Goal: Task Accomplishment & Management: Use online tool/utility

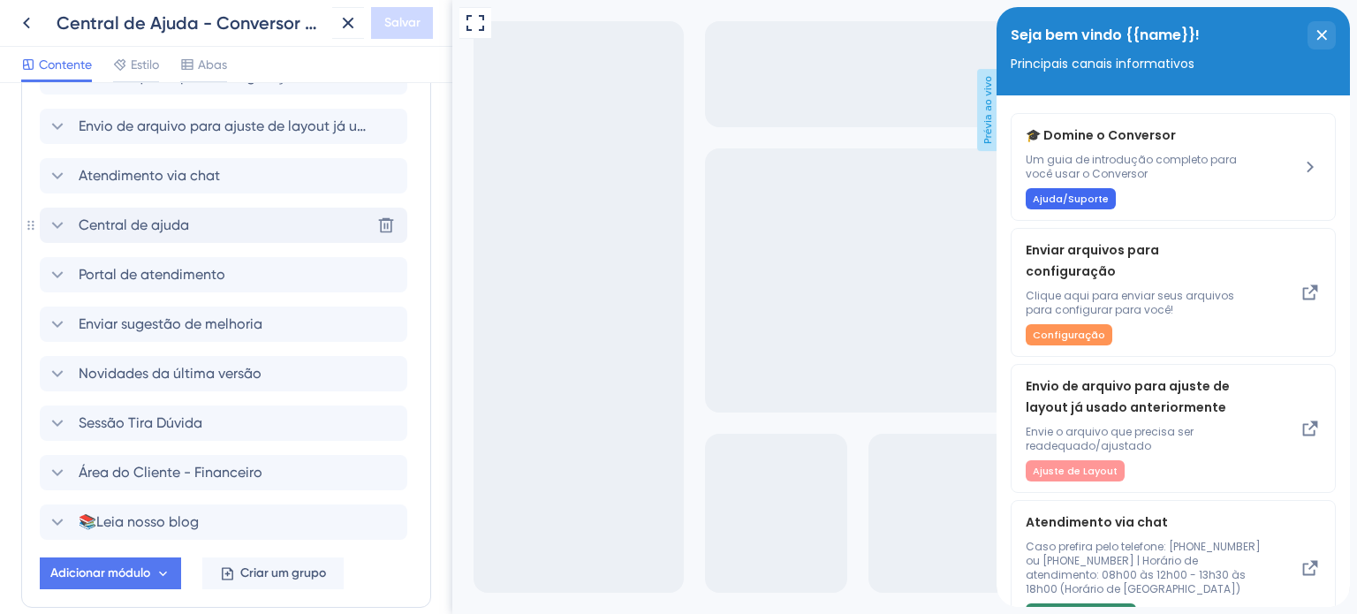
scroll to position [353, 0]
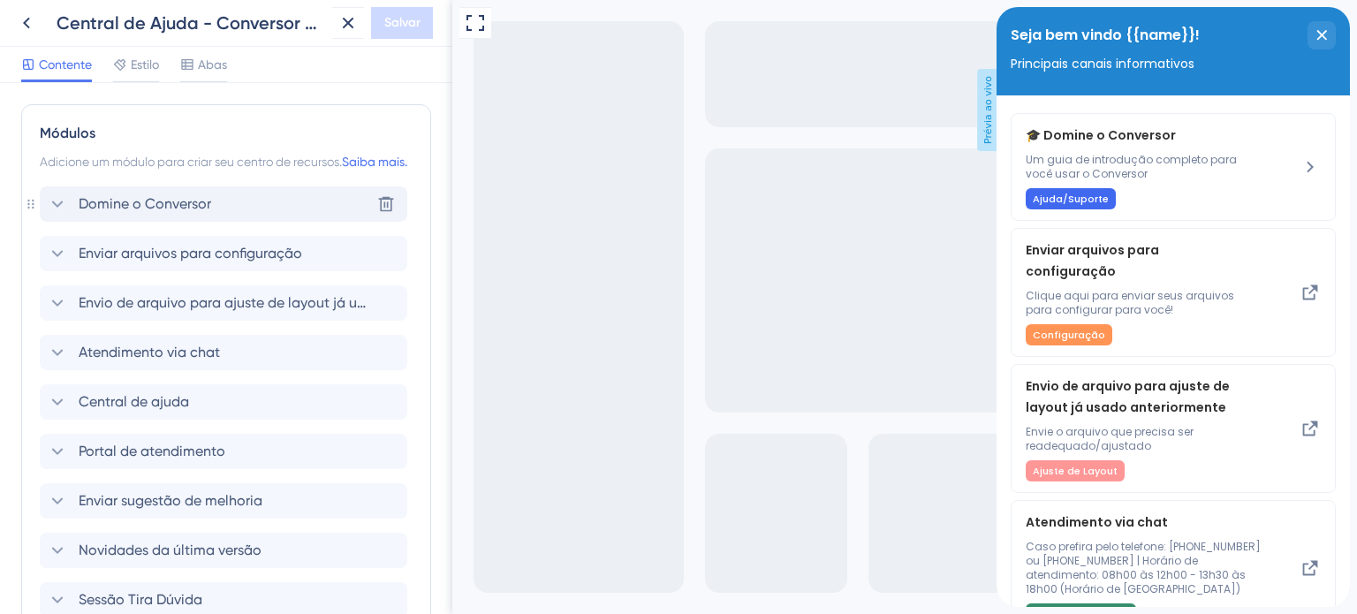
click at [152, 212] on font "Domine o Conversor" at bounding box center [145, 203] width 133 height 17
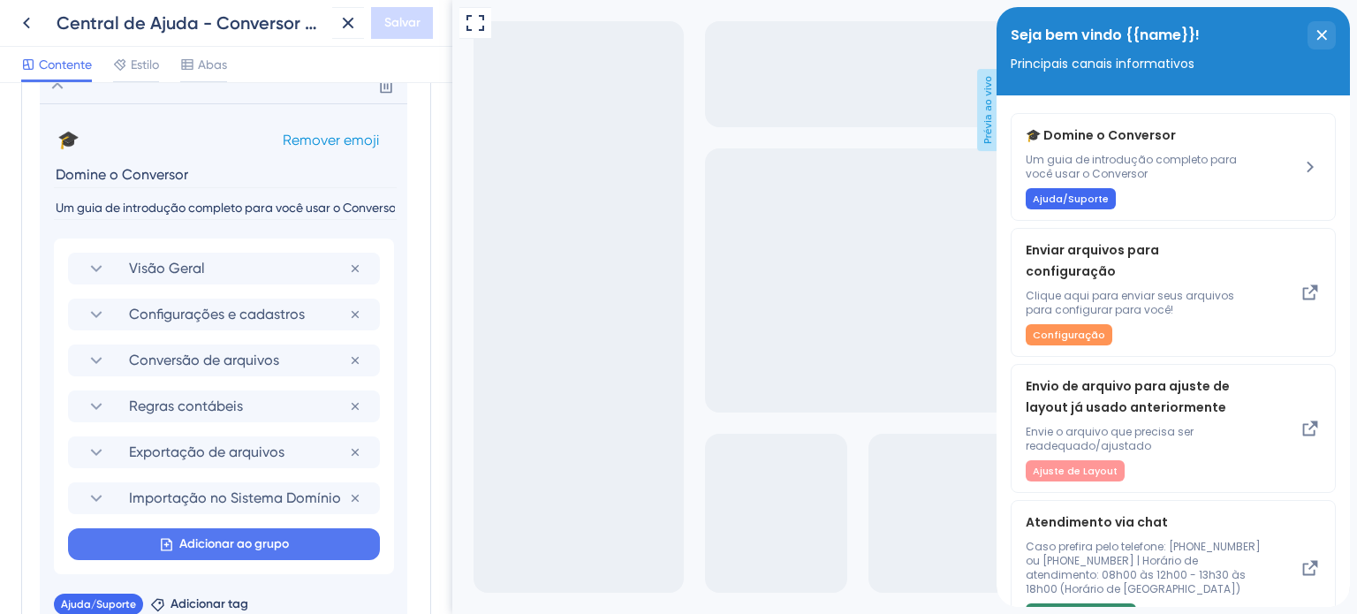
scroll to position [442, 0]
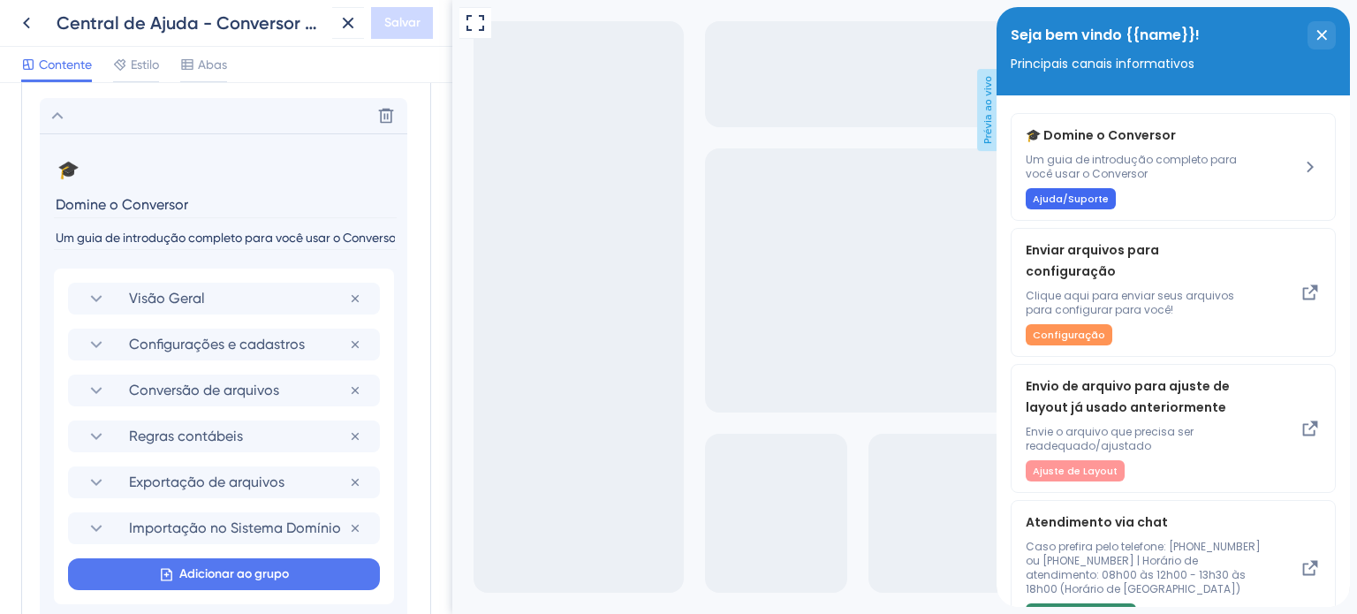
click at [215, 245] on section "🎓 Alterar emoji Remover emoji Domine o Conversor Um guia de introdução completo…" at bounding box center [223, 201] width 339 height 92
click at [240, 250] on input "Um guia de introdução completo para você usar o Conversor" at bounding box center [225, 238] width 343 height 24
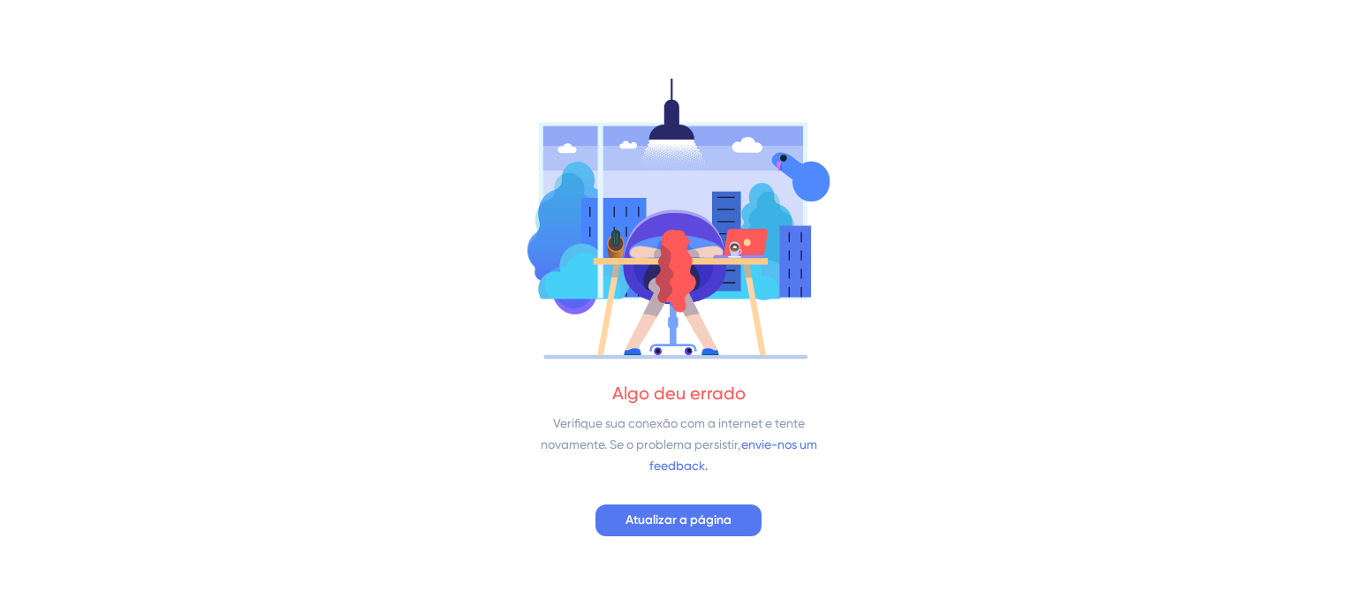
drag, startPoint x: 91, startPoint y: 261, endPoint x: 433, endPoint y: 367, distance: 358.0
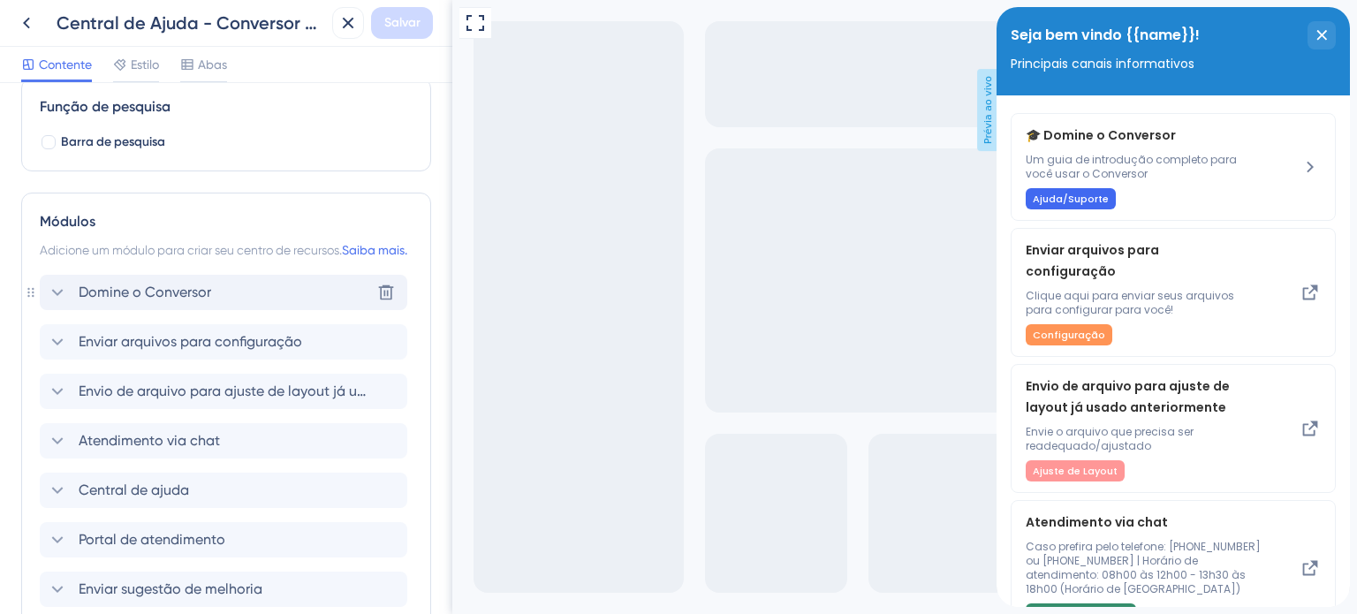
scroll to position [442, 0]
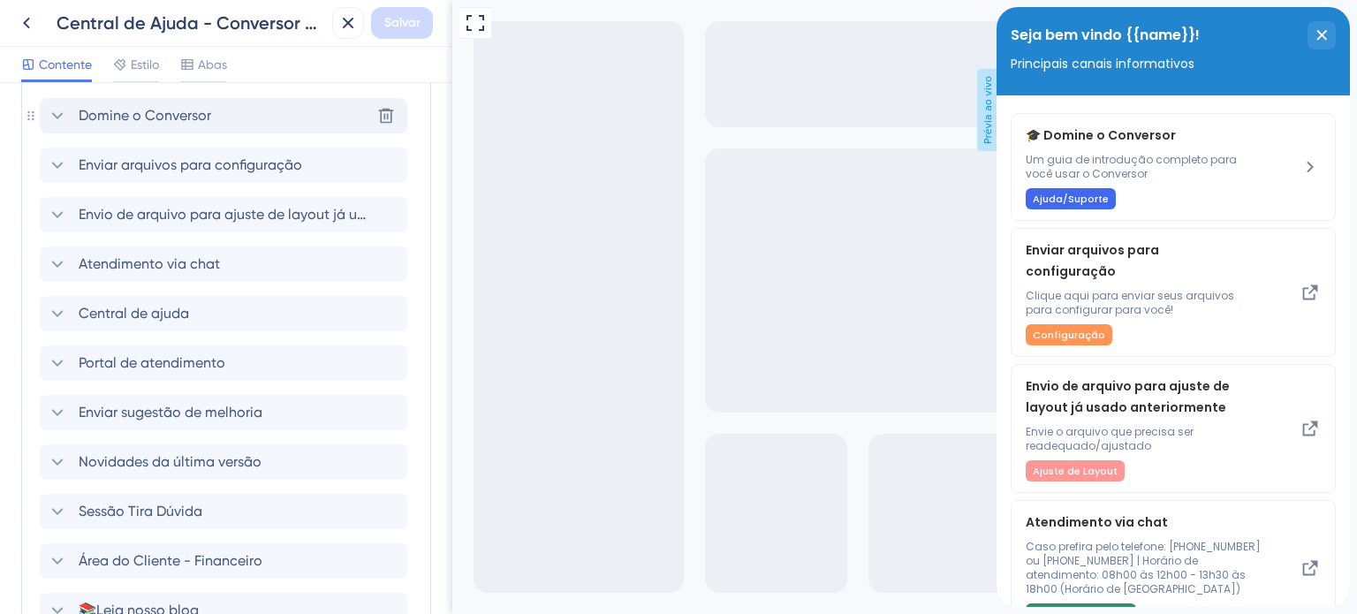
click at [60, 126] on icon at bounding box center [57, 115] width 21 height 21
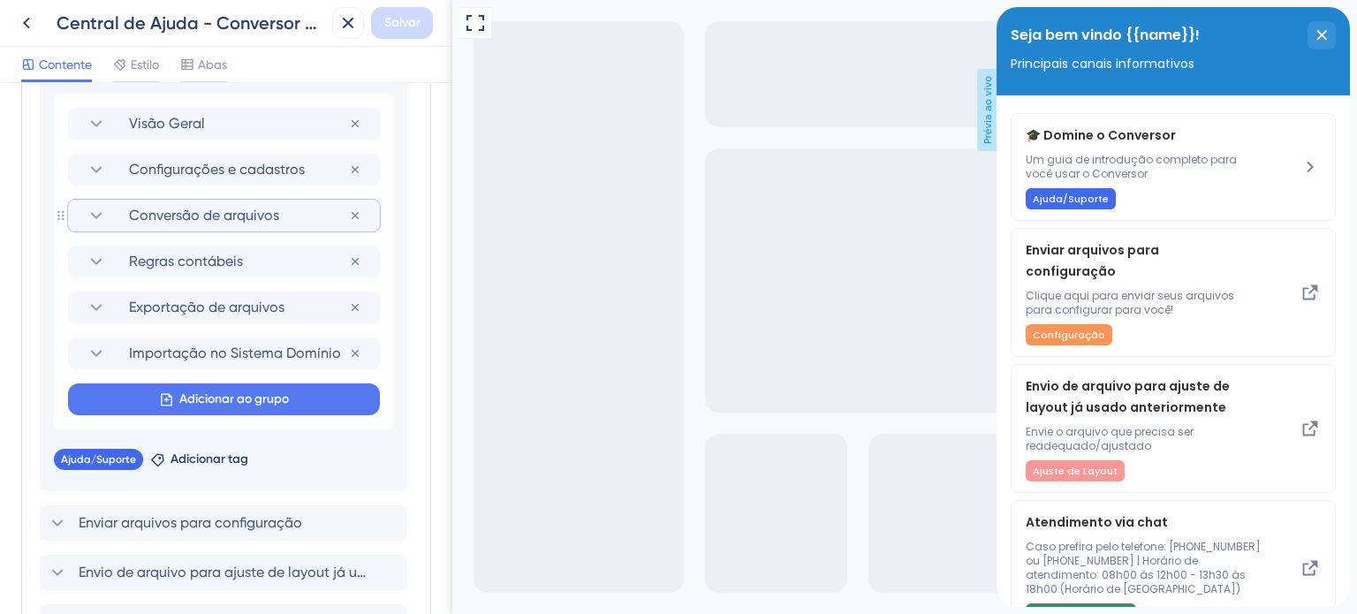
scroll to position [618, 0]
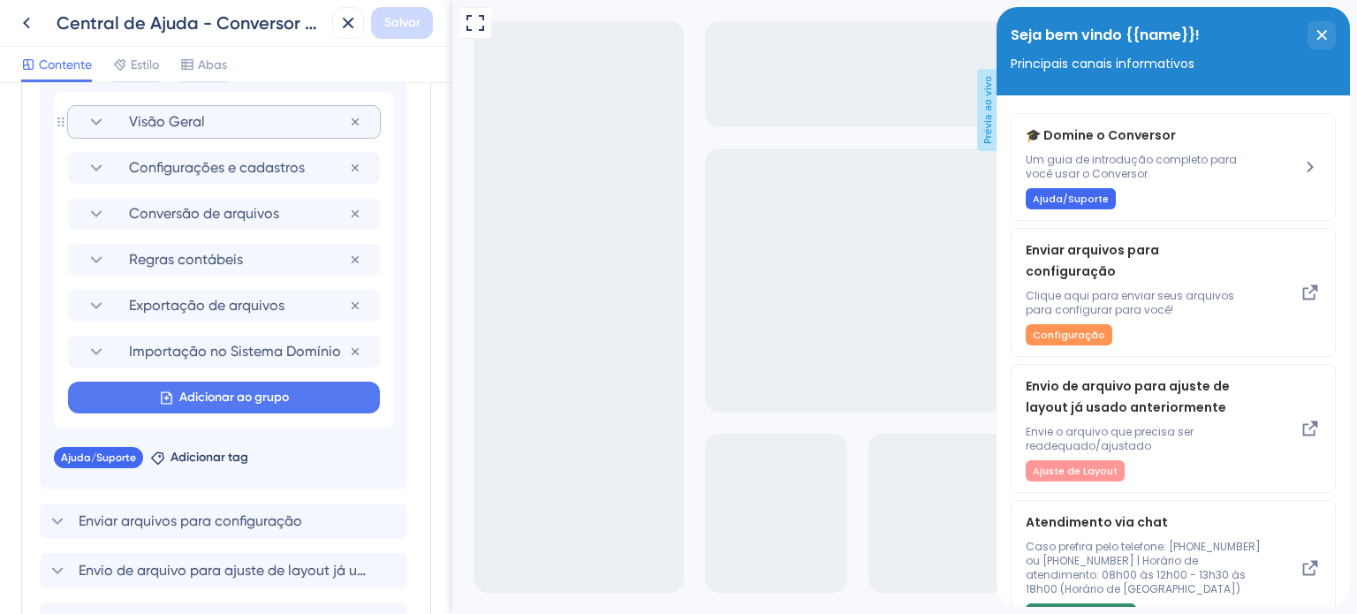
click at [87, 133] on icon at bounding box center [96, 121] width 21 height 21
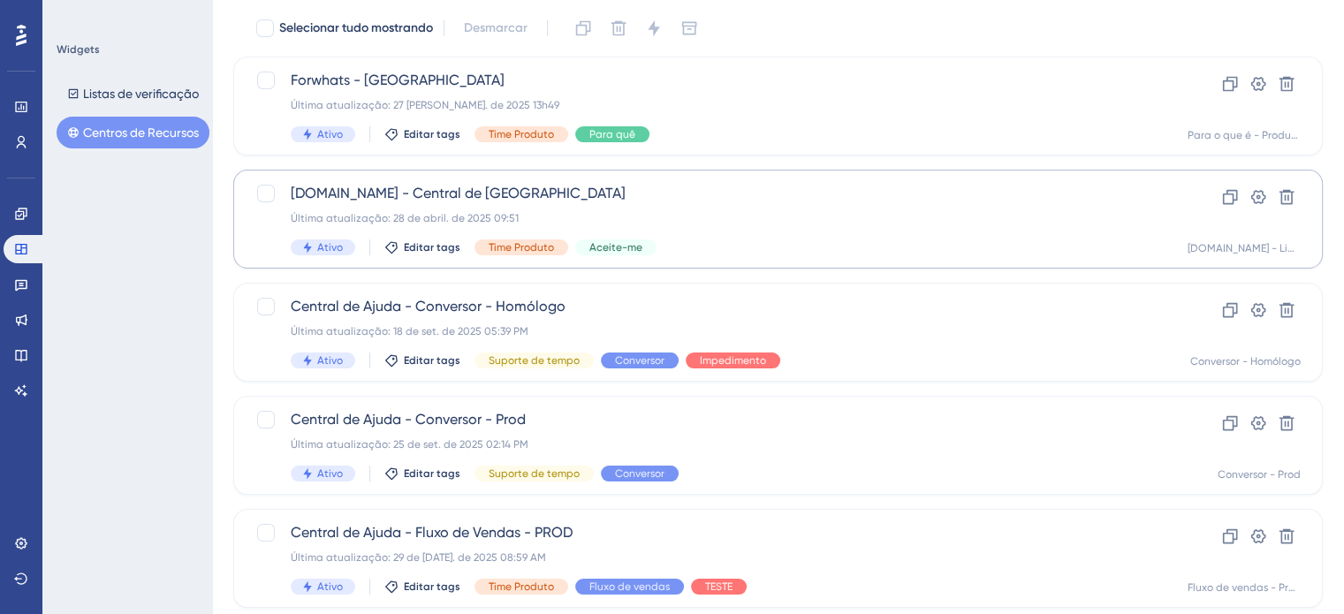
scroll to position [155, 0]
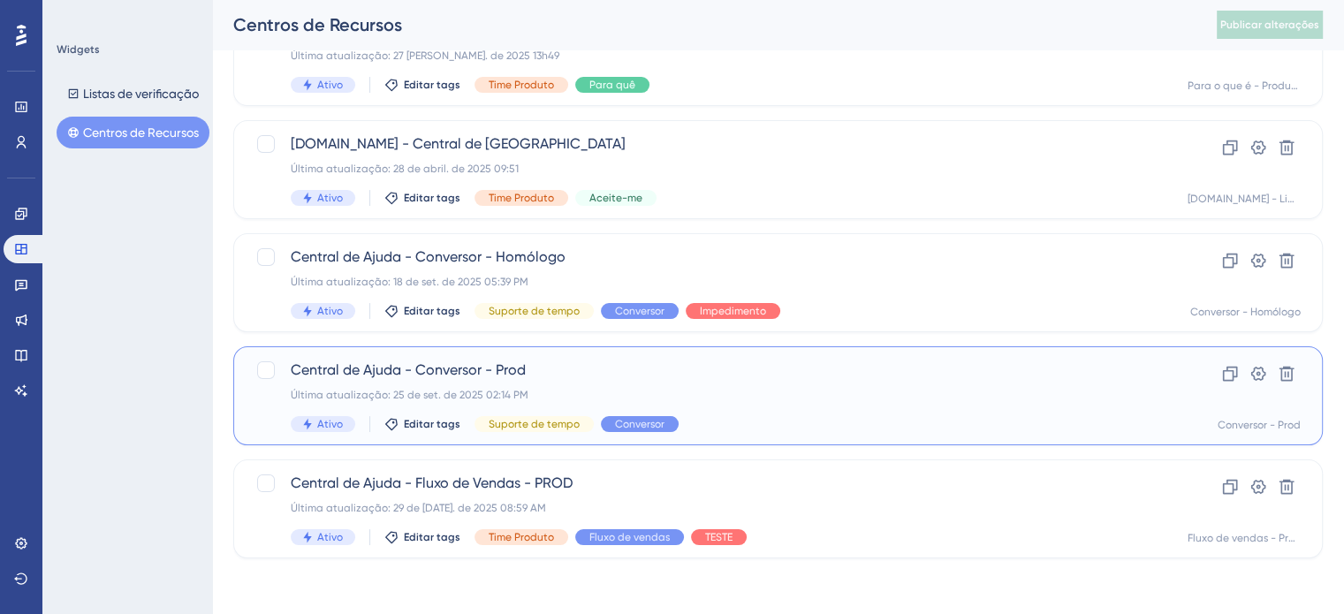
click at [564, 375] on span "Central de Ajuda - Conversor - Prod" at bounding box center [707, 370] width 833 height 21
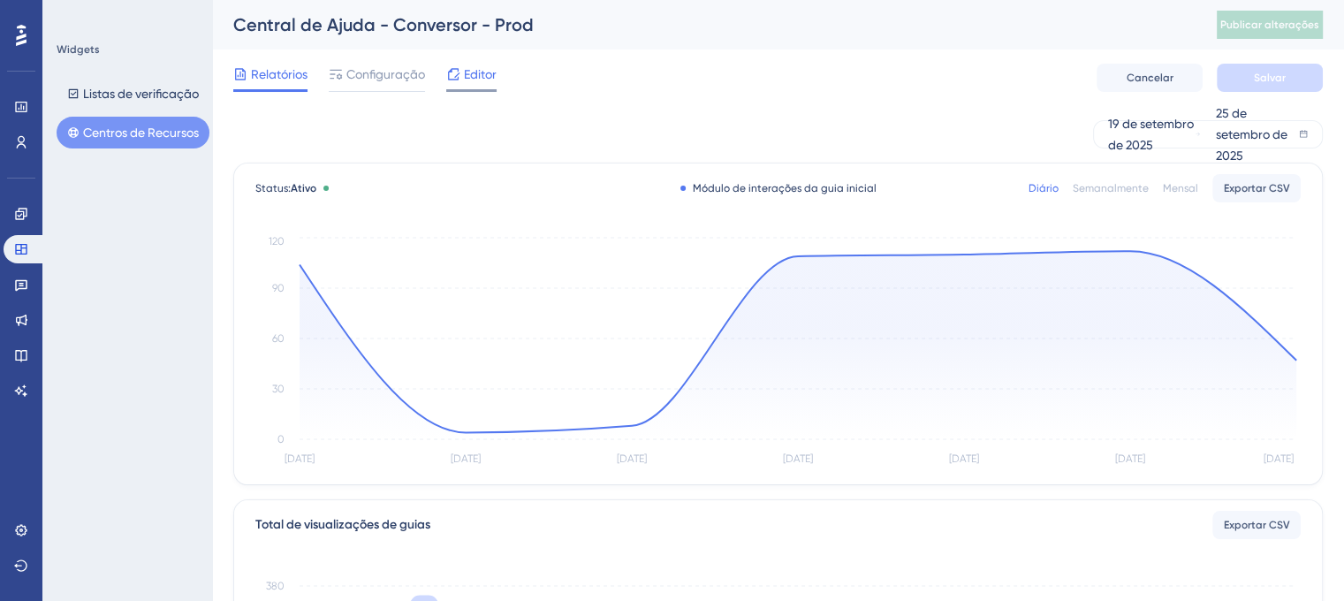
click at [475, 75] on font "Editor" at bounding box center [480, 74] width 33 height 14
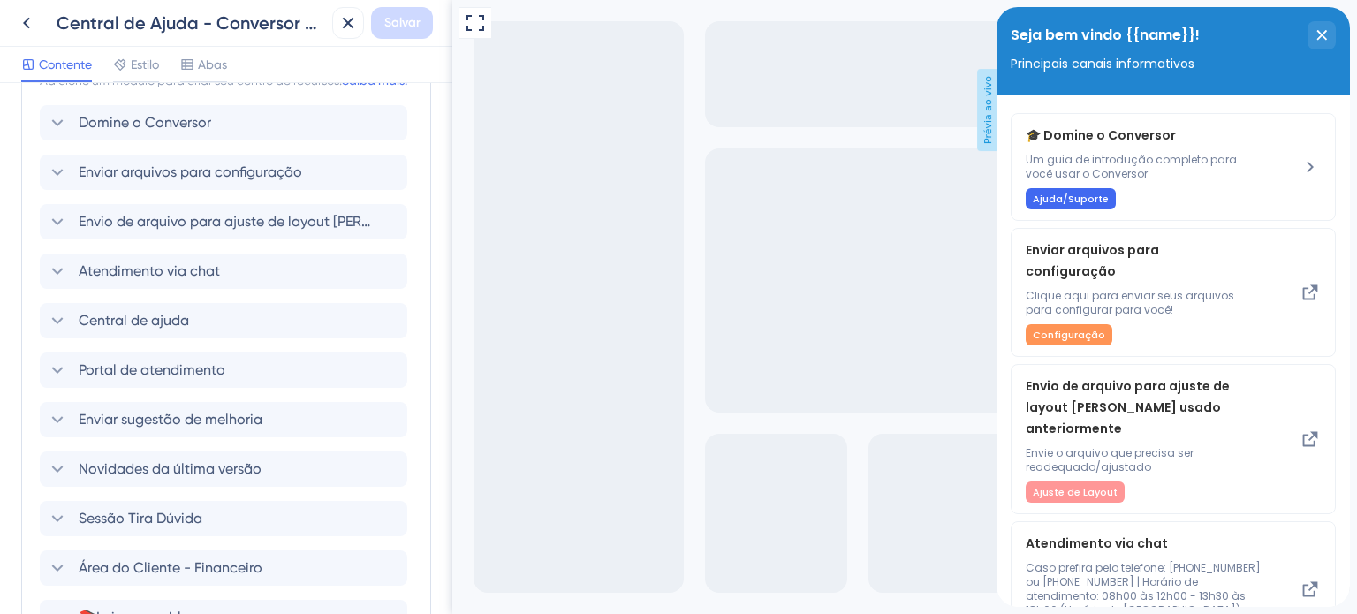
scroll to position [442, 0]
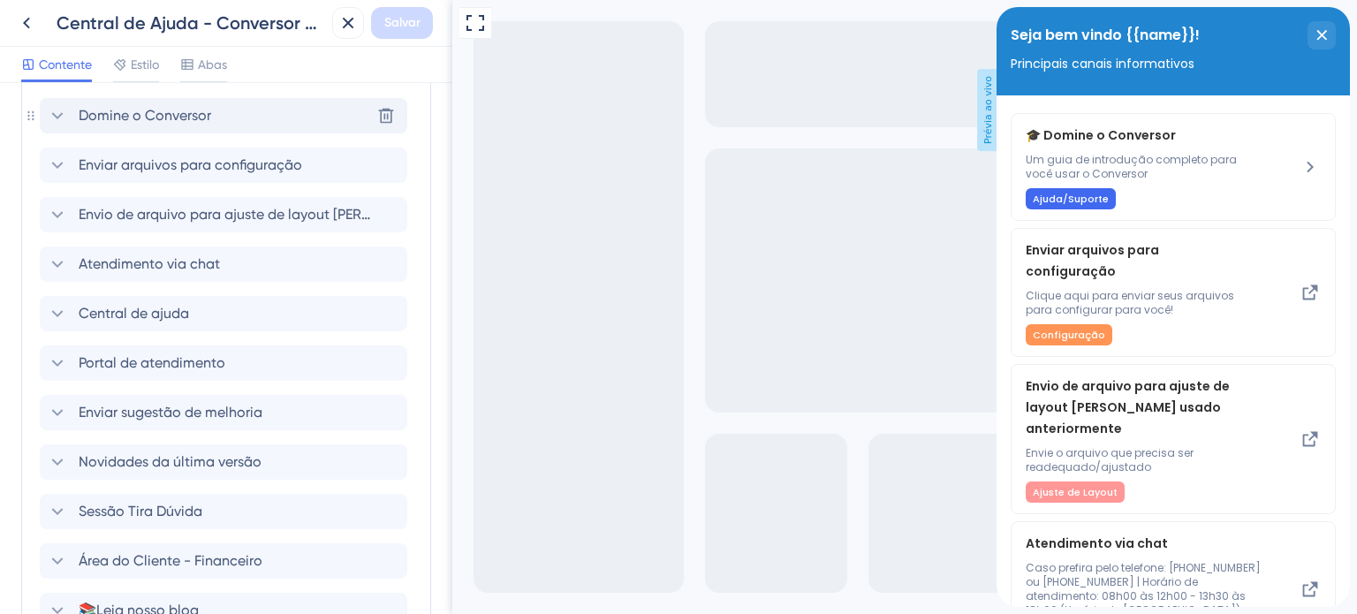
click at [138, 124] on font "Domine o Conversor" at bounding box center [145, 115] width 133 height 17
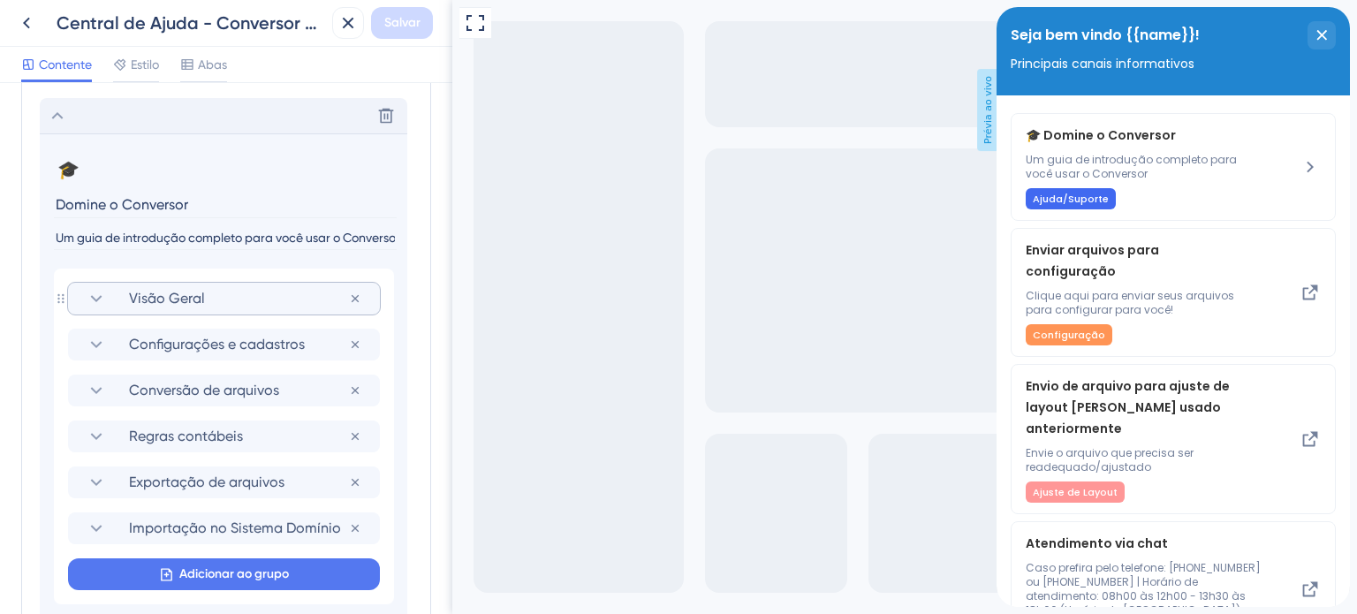
click at [178, 307] on font "Visão Geral" at bounding box center [167, 298] width 76 height 17
